Goal: Navigation & Orientation: Find specific page/section

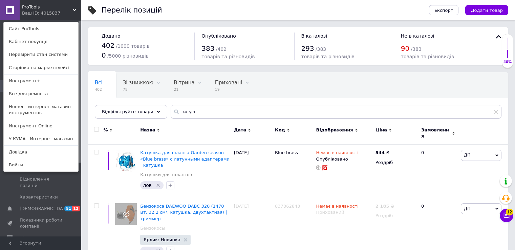
scroll to position [125, 0]
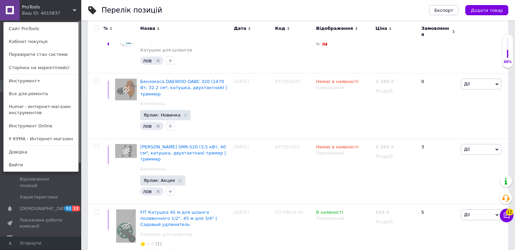
click at [50, 14] on div "Ваш ID: 4015837" at bounding box center [36, 13] width 28 height 6
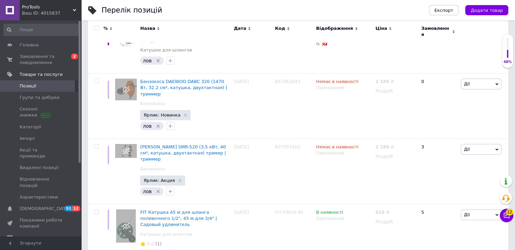
click at [55, 14] on div "Ваш ID: 4015837" at bounding box center [51, 13] width 59 height 6
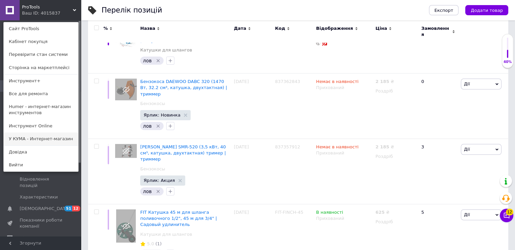
click at [43, 141] on link "У КУМА - Интернет-магазин" at bounding box center [41, 138] width 74 height 13
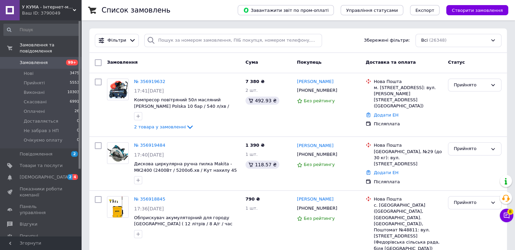
click at [34, 244] on span "Каталог ProSale" at bounding box center [38, 247] width 37 height 6
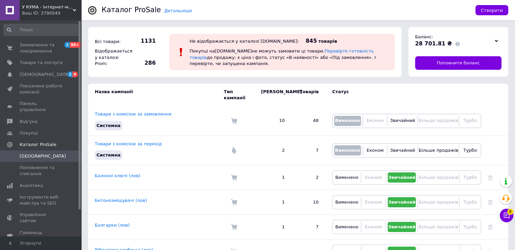
click at [55, 7] on span "У КУМА - Інтернет-магазин" at bounding box center [47, 7] width 51 height 6
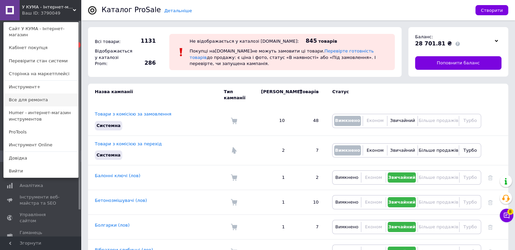
click at [43, 93] on link "Все для ремонта" at bounding box center [41, 99] width 74 height 13
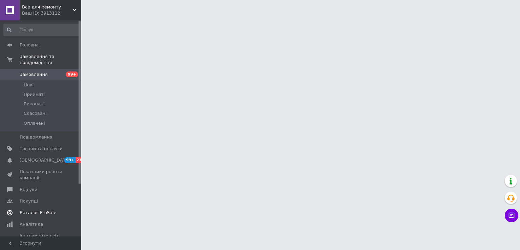
click at [31, 209] on span "Каталог ProSale" at bounding box center [38, 212] width 37 height 6
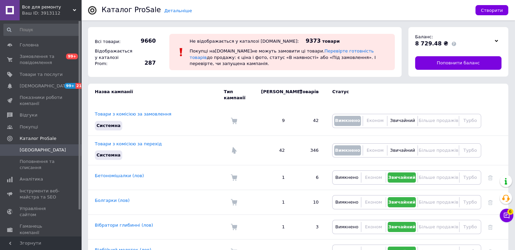
click at [62, 8] on span "Все для ремонту" at bounding box center [47, 7] width 51 height 6
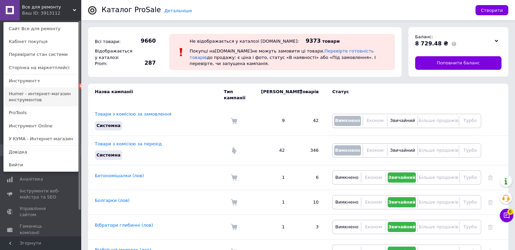
click at [41, 92] on link "Humer - интернет-магазин инструментов" at bounding box center [41, 96] width 74 height 19
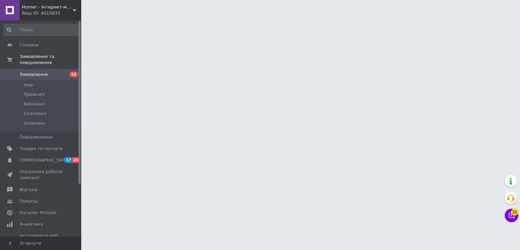
click at [39, 209] on span "Каталог ProSale" at bounding box center [38, 212] width 37 height 6
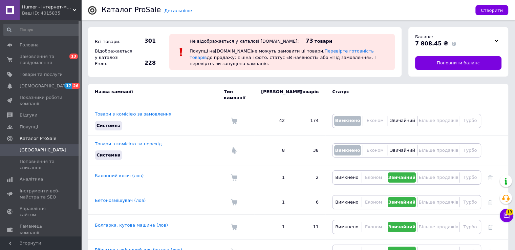
click at [53, 7] on span "Humer - Інтернет-магазин інструментів" at bounding box center [47, 7] width 51 height 6
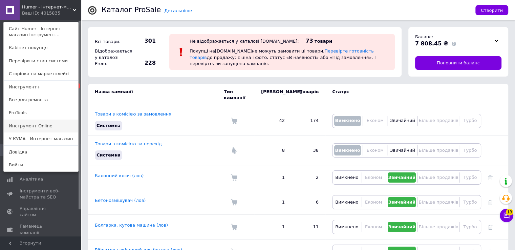
click at [43, 124] on link "Инструмент Online" at bounding box center [41, 125] width 74 height 13
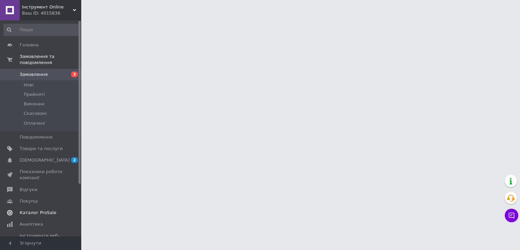
click at [44, 209] on span "Каталог ProSale" at bounding box center [38, 212] width 37 height 6
